Goal: Information Seeking & Learning: Check status

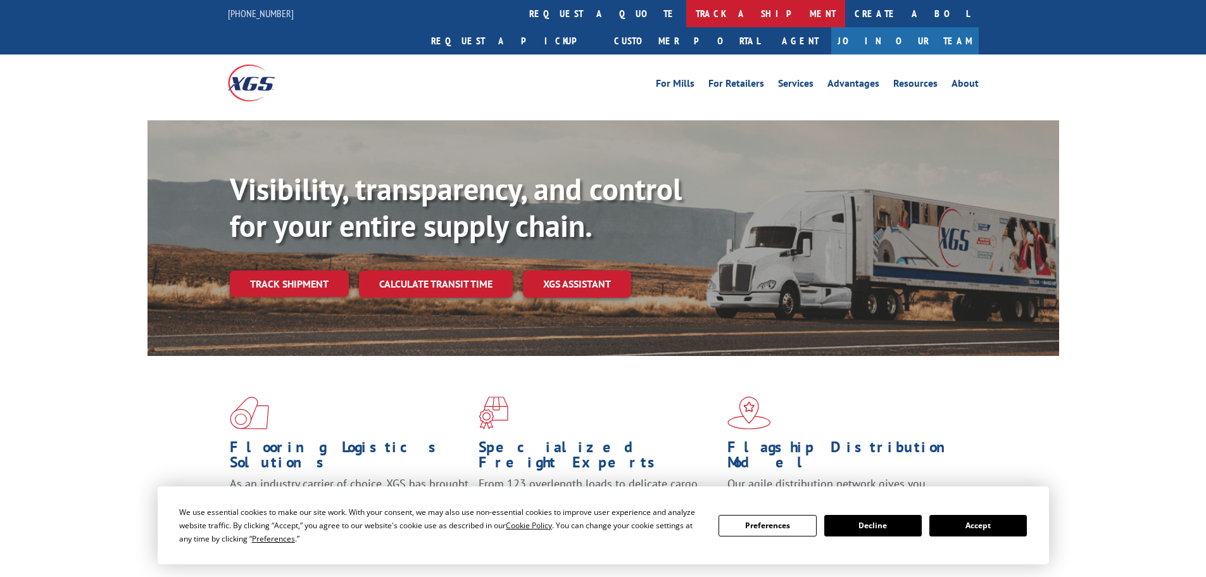
click at [686, 5] on link "track a shipment" at bounding box center [765, 13] width 159 height 27
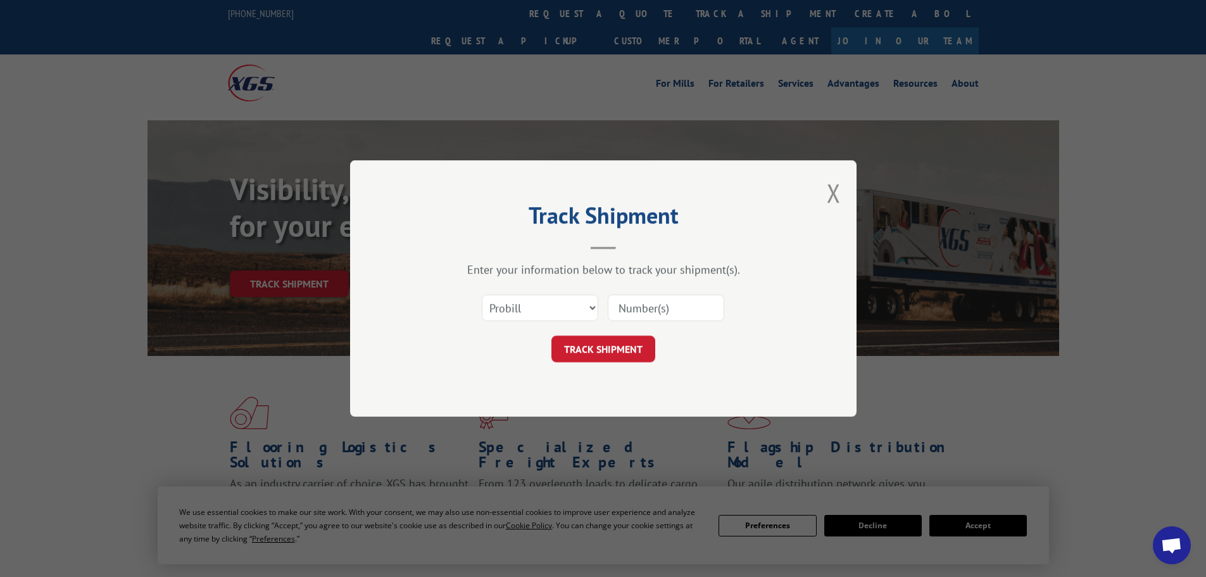
click at [642, 313] on input at bounding box center [666, 307] width 116 height 27
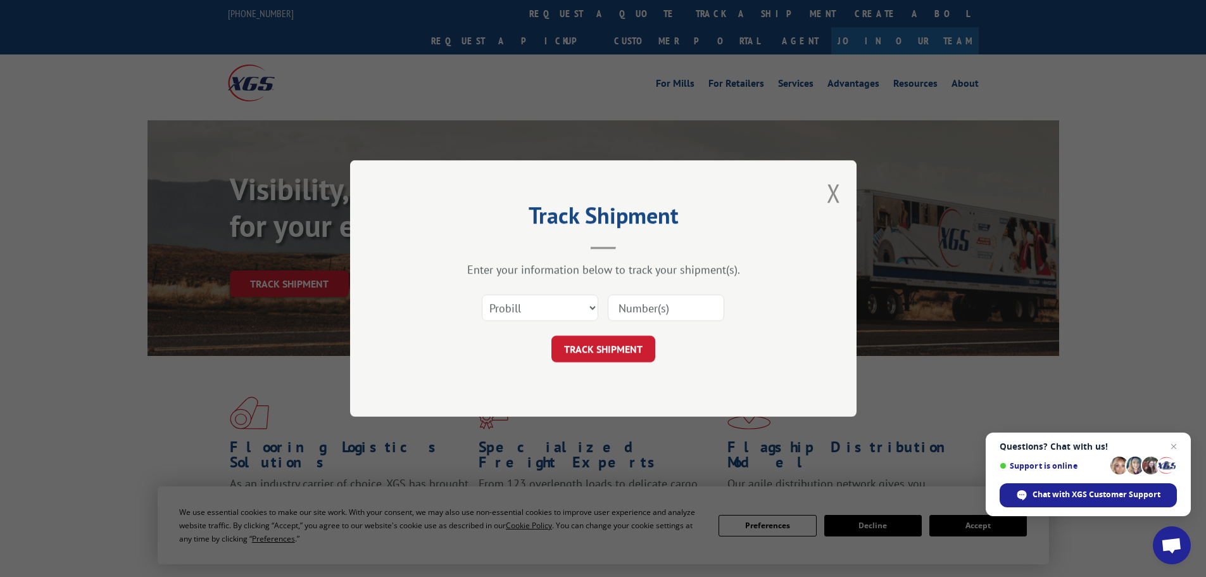
paste input "17522928"
type input "17522928"
click at [603, 342] on button "TRACK SHIPMENT" at bounding box center [603, 348] width 104 height 27
